Goal: Find specific page/section

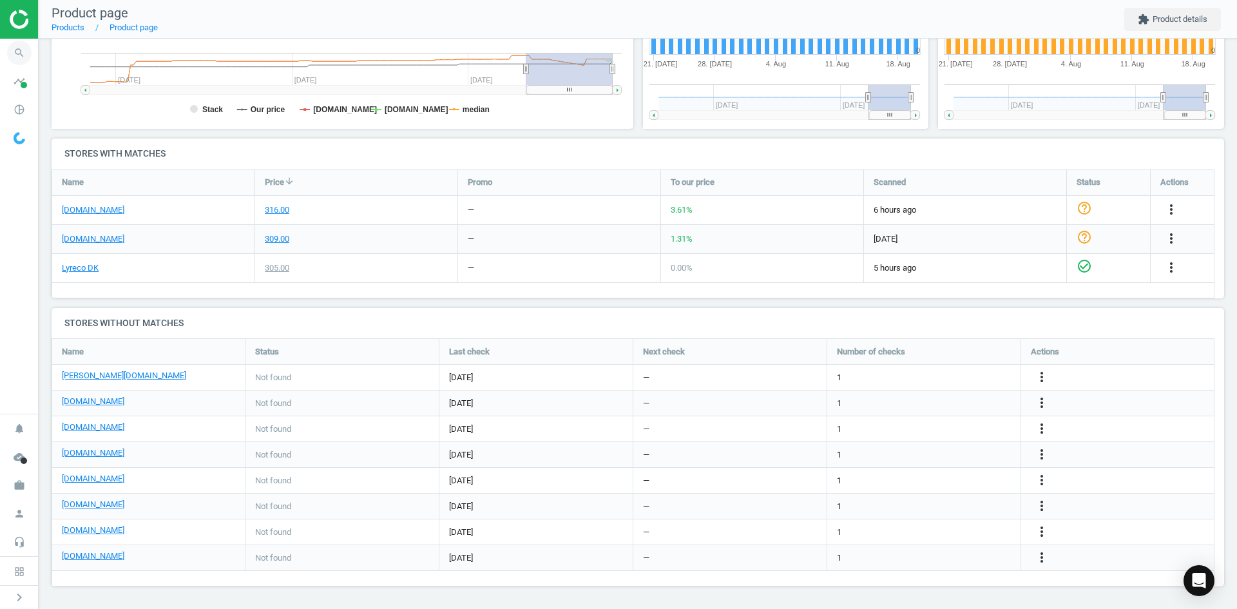
click at [6, 50] on span "search" at bounding box center [19, 53] width 39 height 28
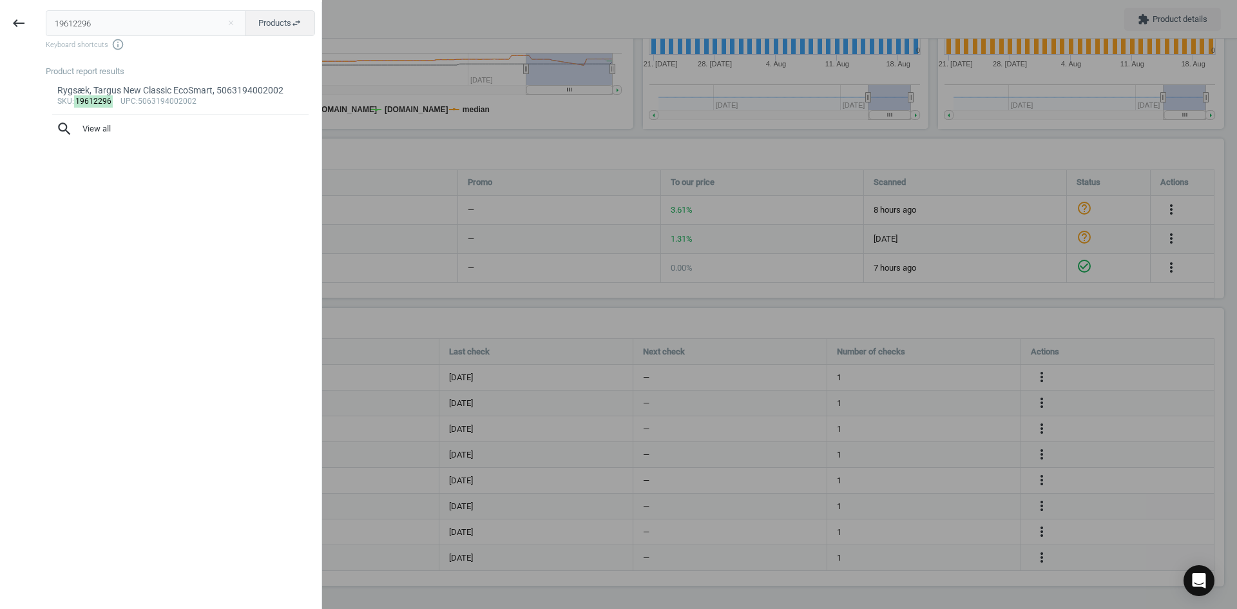
drag, startPoint x: 99, startPoint y: 20, endPoint x: 45, endPoint y: 12, distance: 54.7
click at [45, 12] on div "19612296 close Products swap_horiz Keyboard shortcuts info_outline Product repo…" at bounding box center [179, 306] width 284 height 609
type input "12916073"
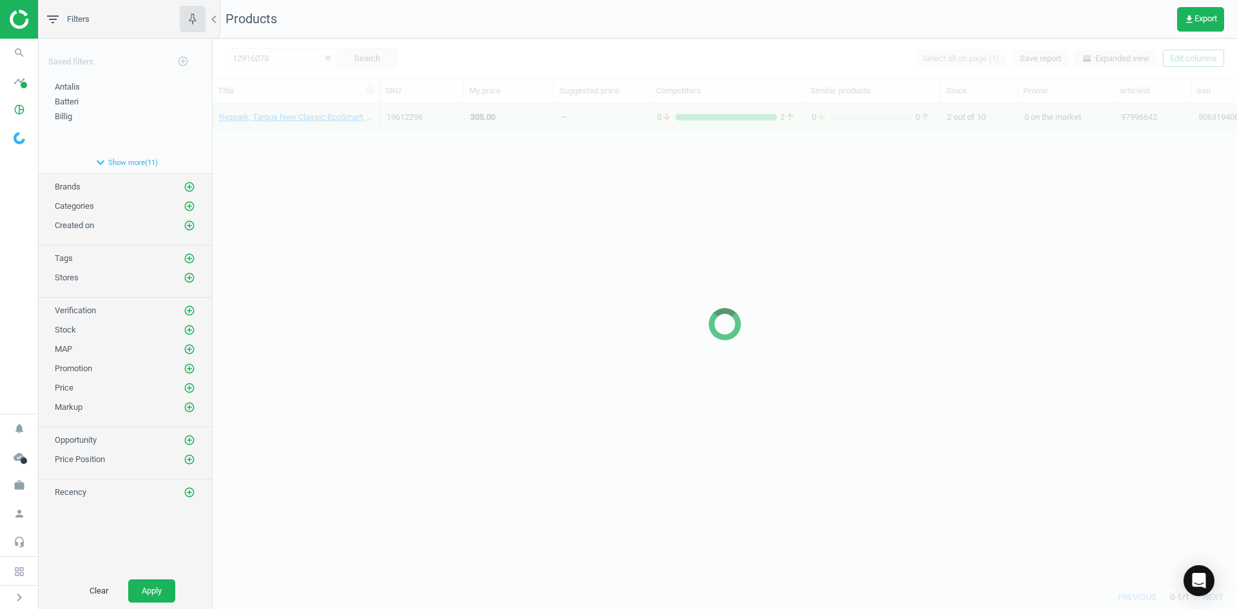
scroll to position [10, 10]
click at [326, 151] on div at bounding box center [725, 324] width 1024 height 570
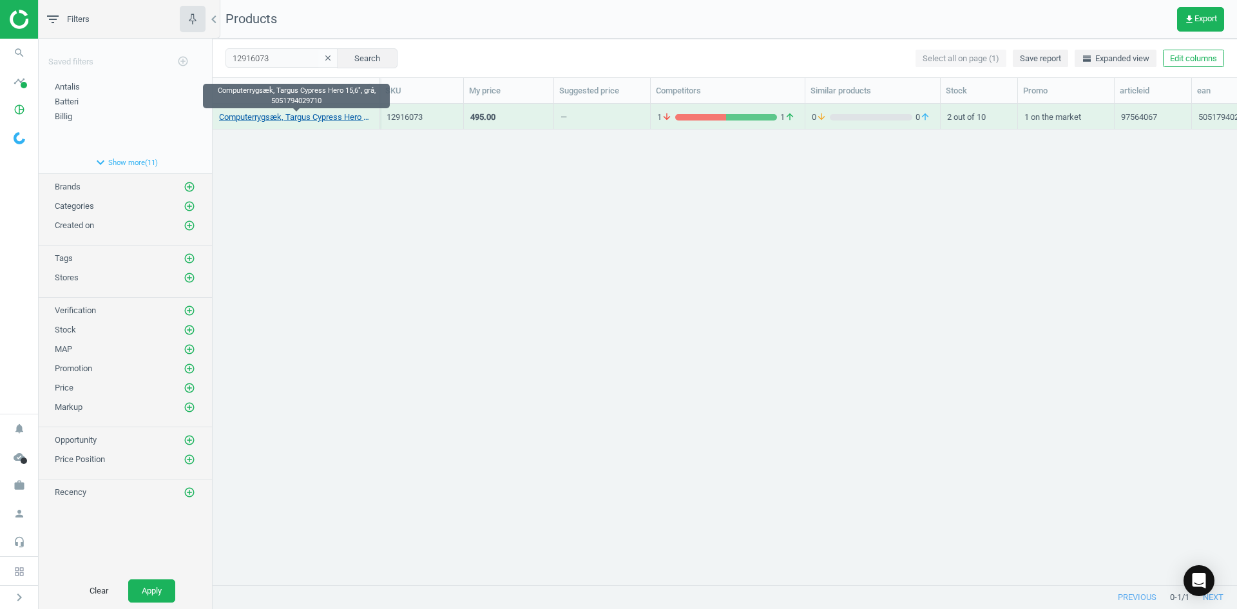
click at [297, 117] on link "Computerrygsæk, Targus Cypress Hero 15,6", grå, 5051794029710" at bounding box center [296, 117] width 154 height 12
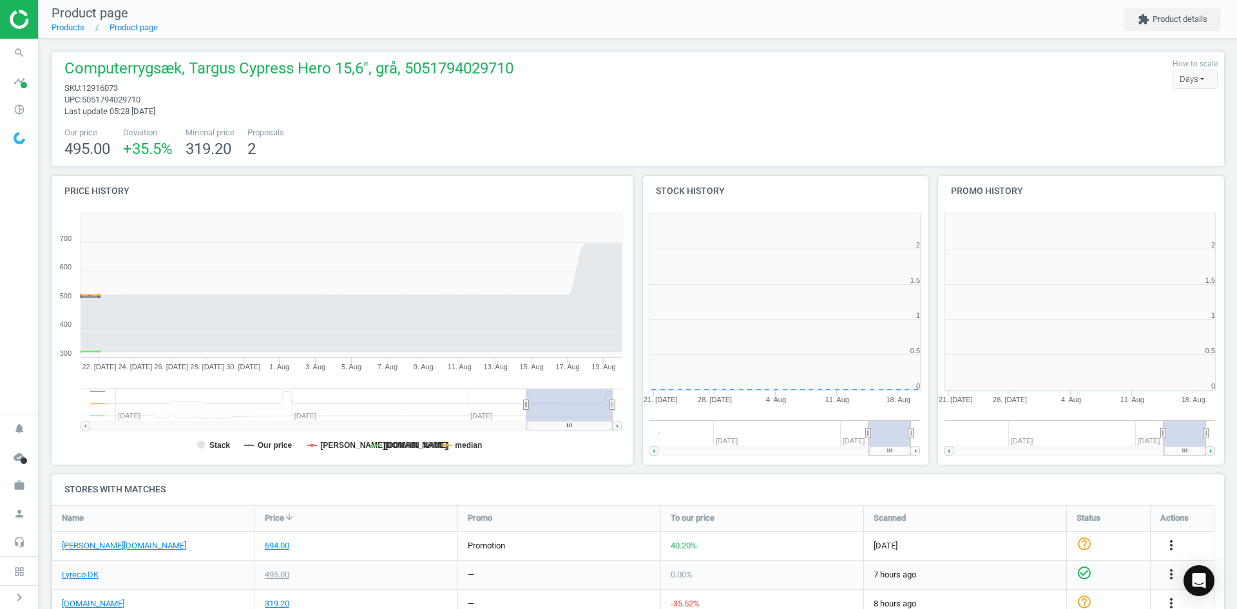
scroll to position [278, 303]
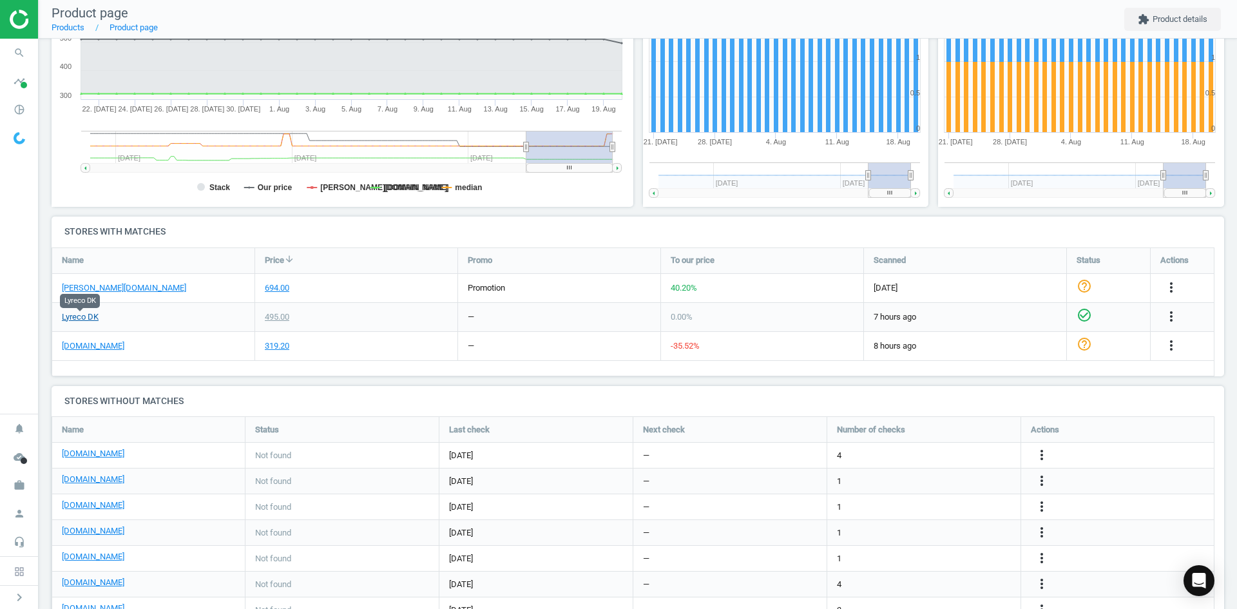
click at [95, 315] on link "Lyreco DK" at bounding box center [80, 317] width 37 height 12
click at [21, 60] on icon "search" at bounding box center [19, 53] width 24 height 24
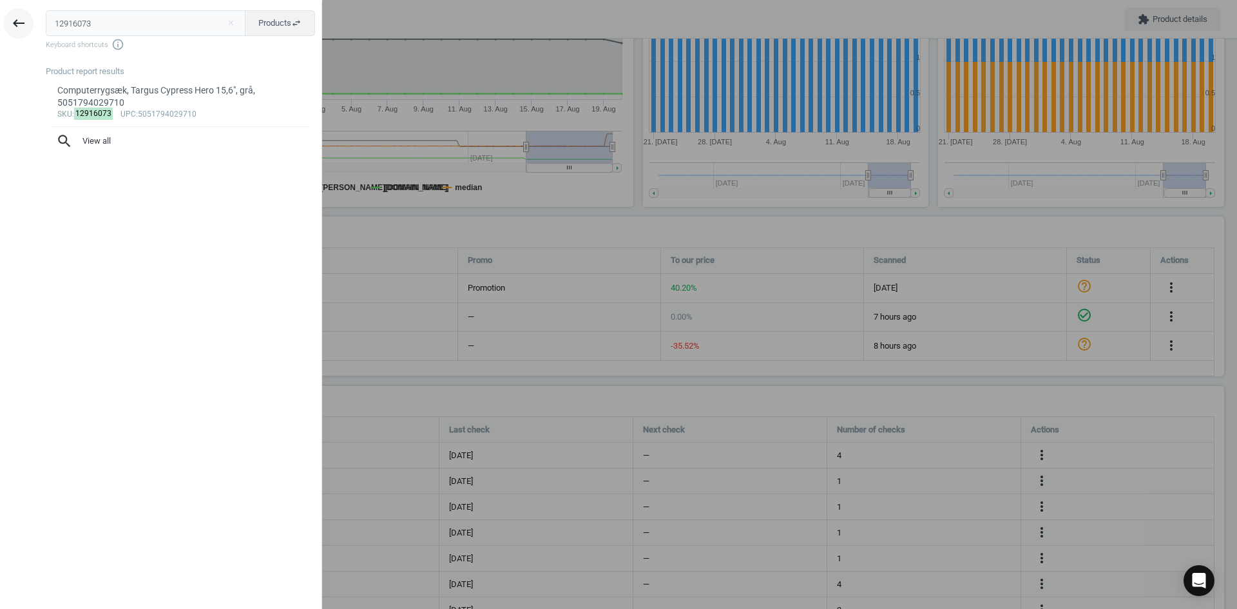
drag, startPoint x: 104, startPoint y: 27, endPoint x: 17, endPoint y: 21, distance: 87.2
click at [18, 22] on div "keyboard_backspace 12916073 close Products swap_horiz Keyboard shortcuts info_o…" at bounding box center [161, 306] width 322 height 609
type input "15642043"
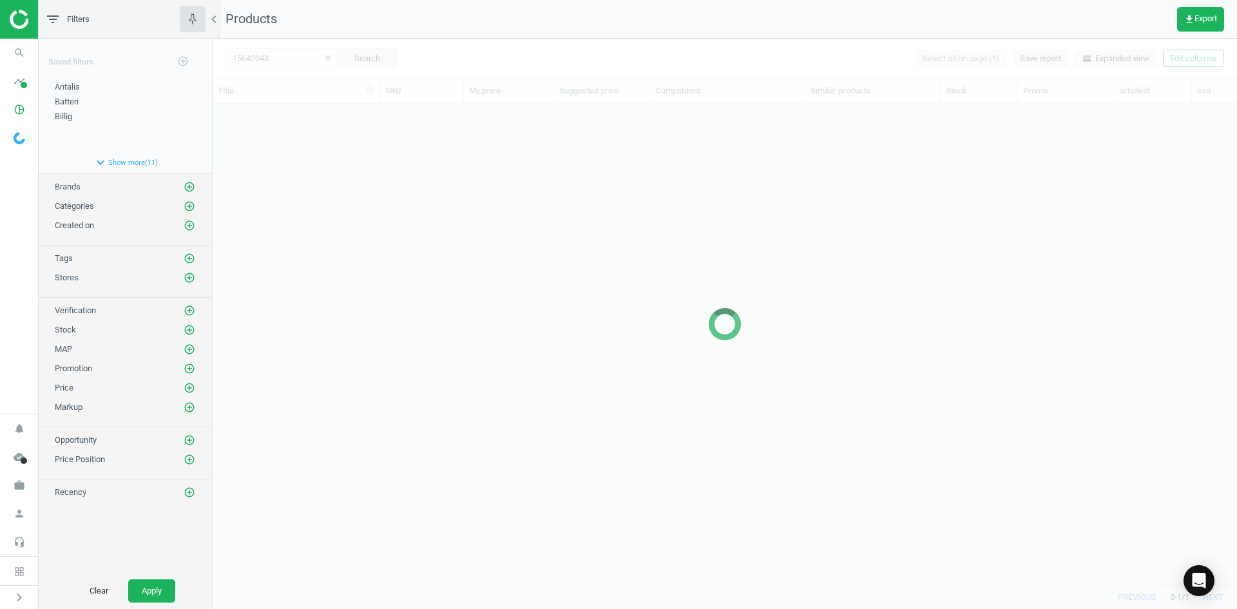
scroll to position [461, 1014]
click at [272, 284] on div at bounding box center [725, 324] width 1024 height 570
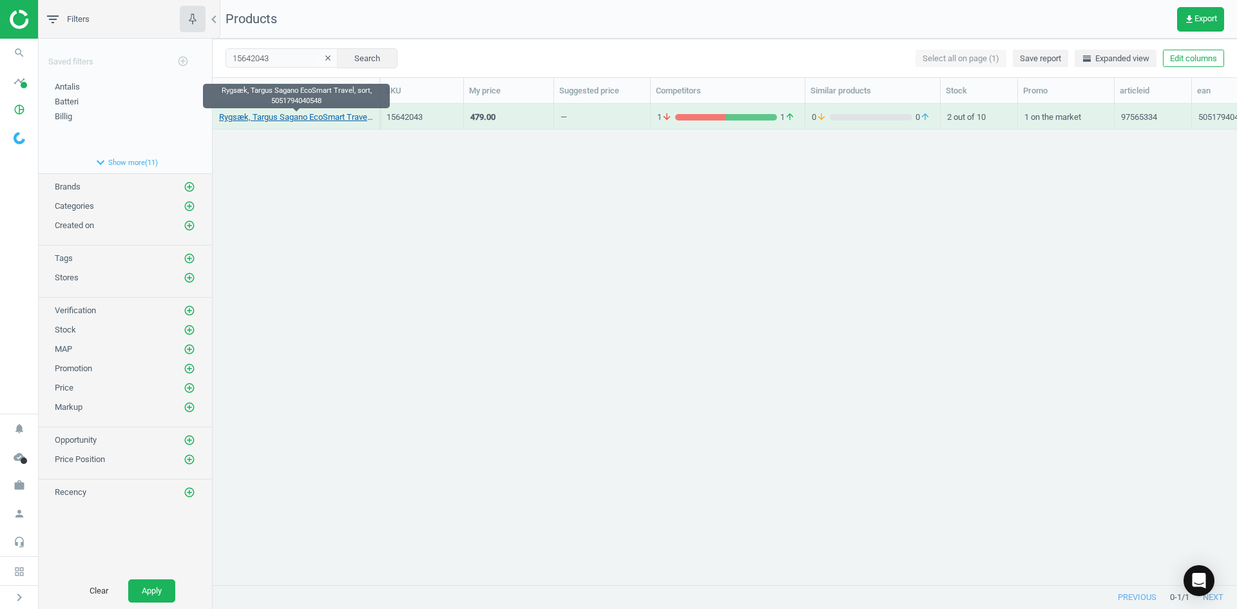
click at [306, 117] on link "Rygsæk, Targus Sagano EcoSmart Travel, sort, 5051794040548" at bounding box center [296, 117] width 154 height 12
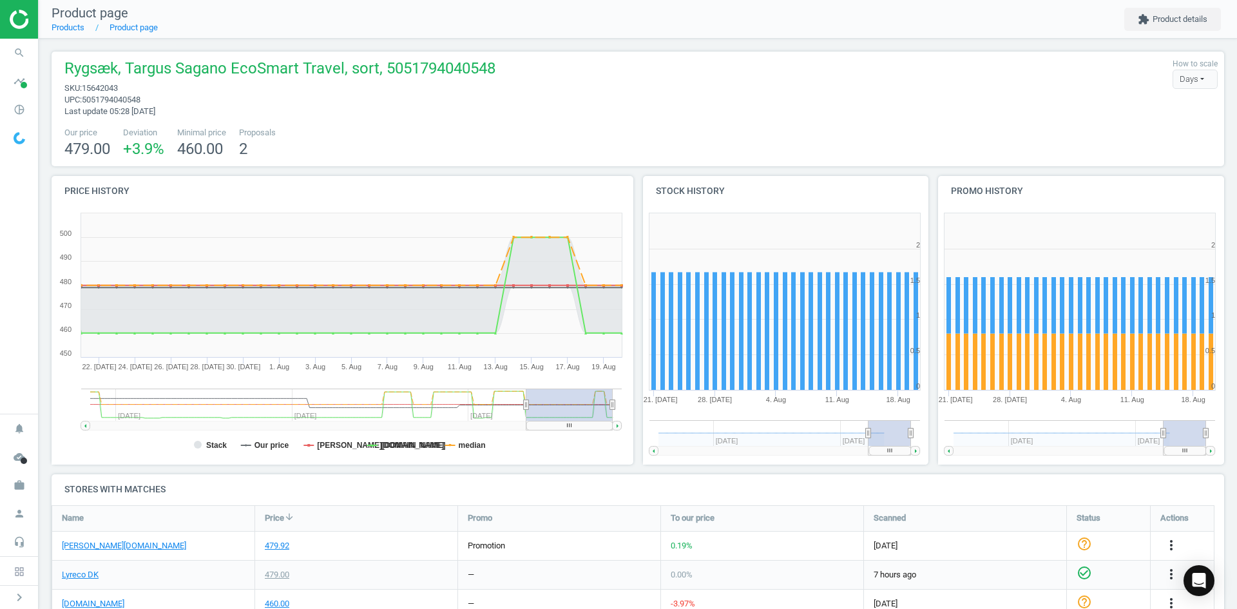
scroll to position [64, 0]
